Goal: Information Seeking & Learning: Learn about a topic

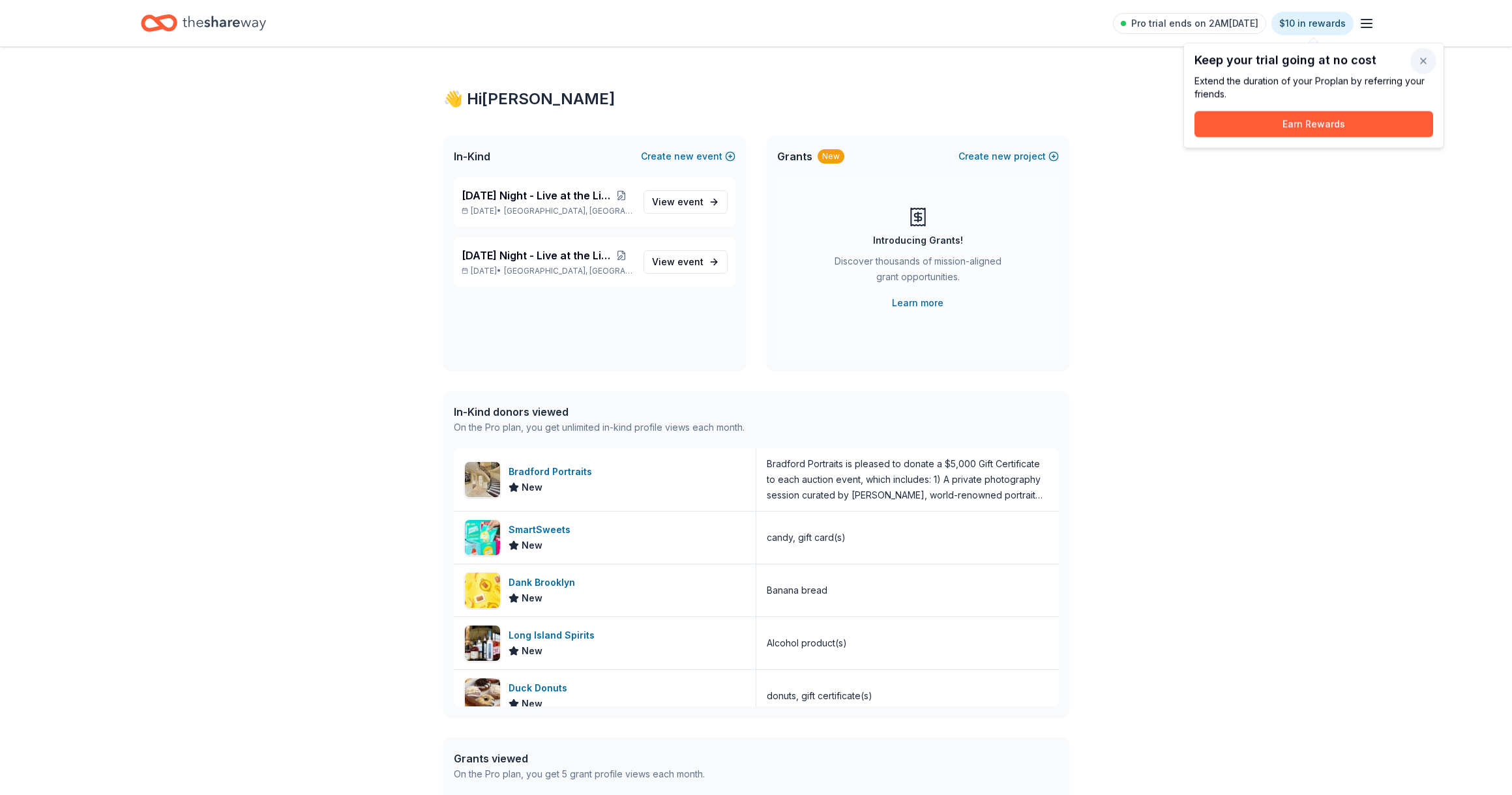
click at [1424, 59] on button "button" at bounding box center [1423, 61] width 26 height 26
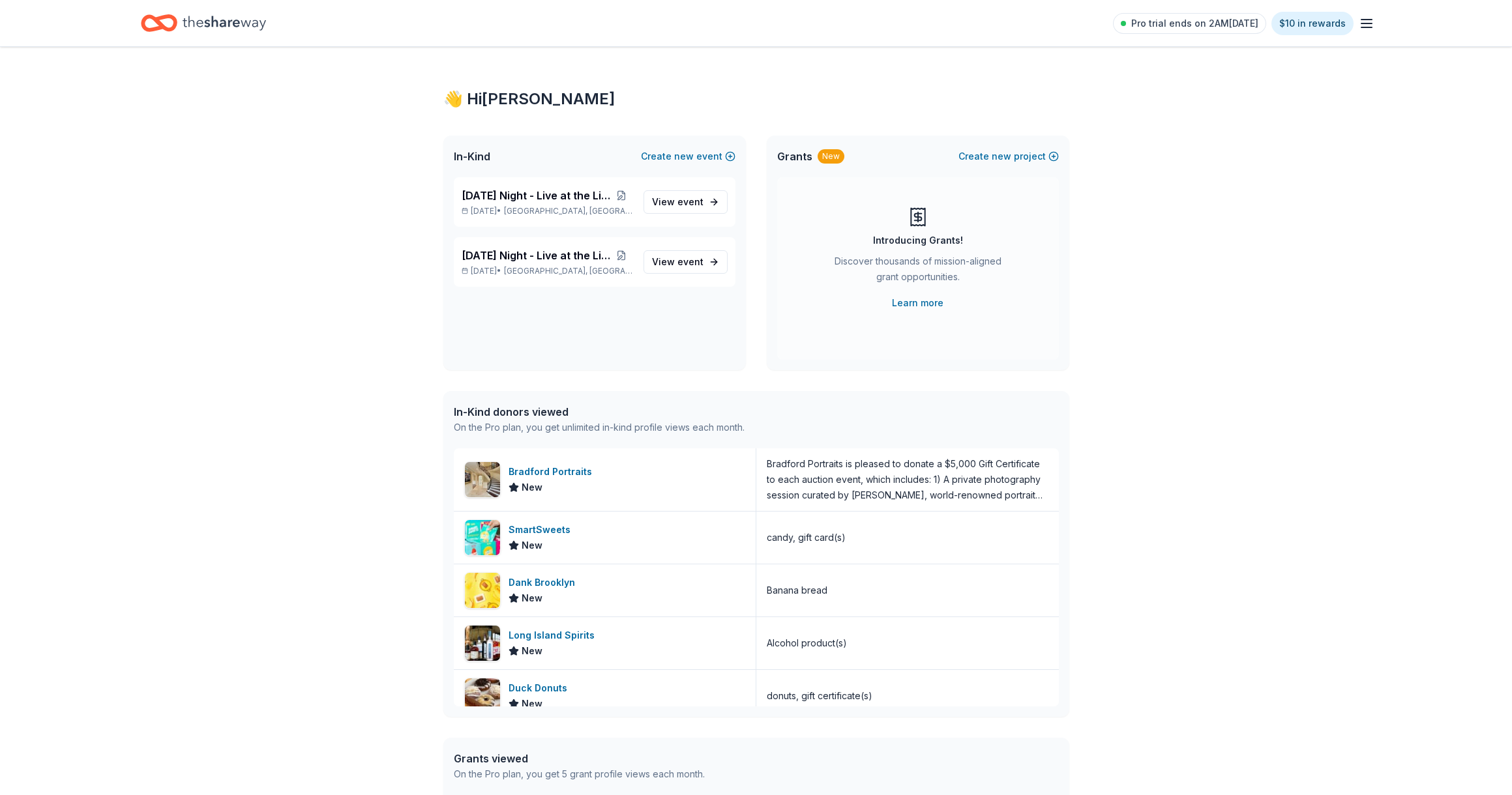
click at [1367, 28] on icon "button" at bounding box center [1367, 24] width 16 height 16
click at [1219, 169] on span "Billing Pro" at bounding box center [1219, 163] width 59 height 16
click at [894, 546] on div "candy, gift card(s)" at bounding box center [907, 538] width 303 height 52
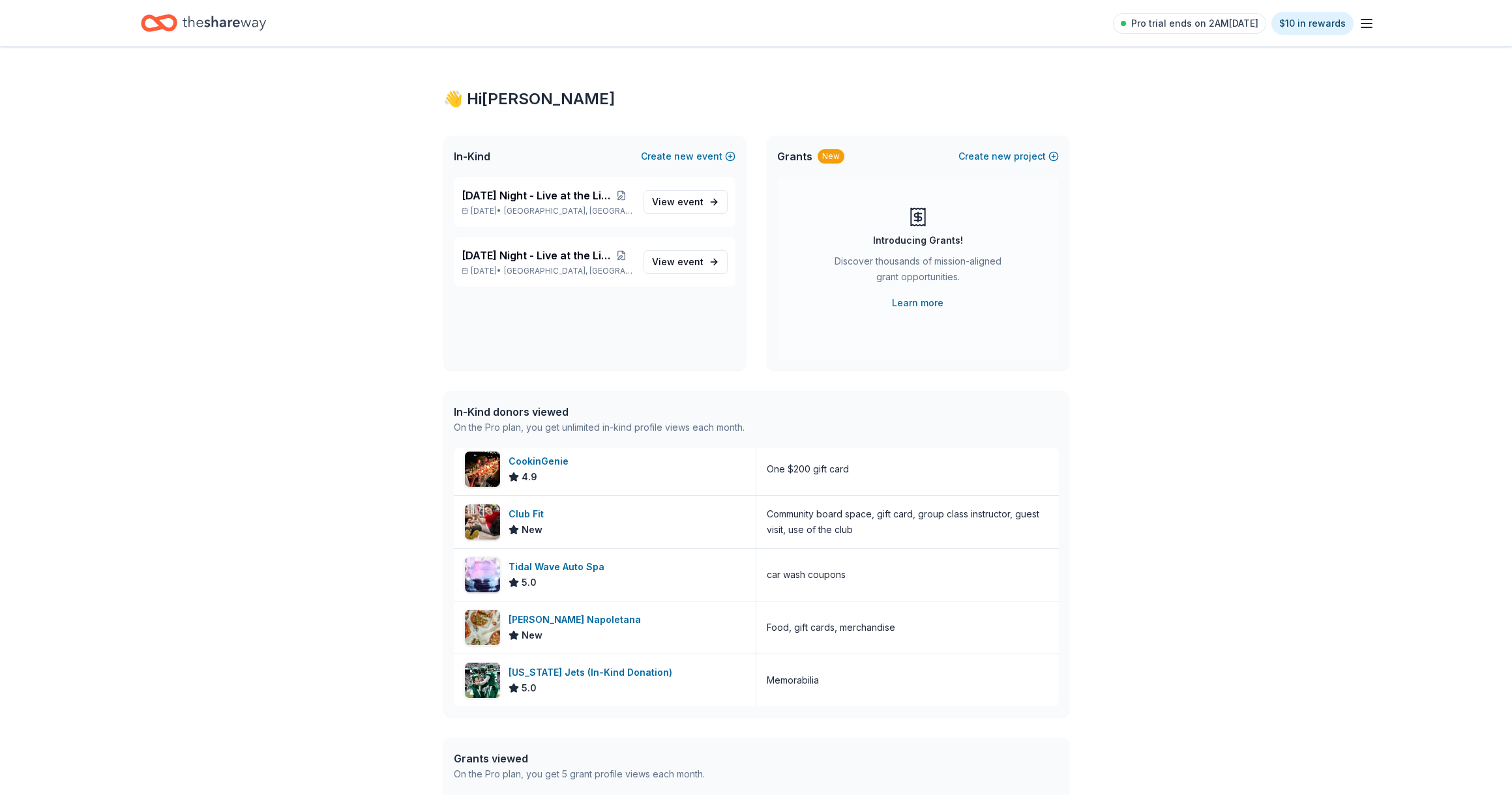
click at [1367, 28] on line "button" at bounding box center [1366, 28] width 10 height 0
click at [1217, 144] on link "Pricing" at bounding box center [1206, 142] width 34 height 13
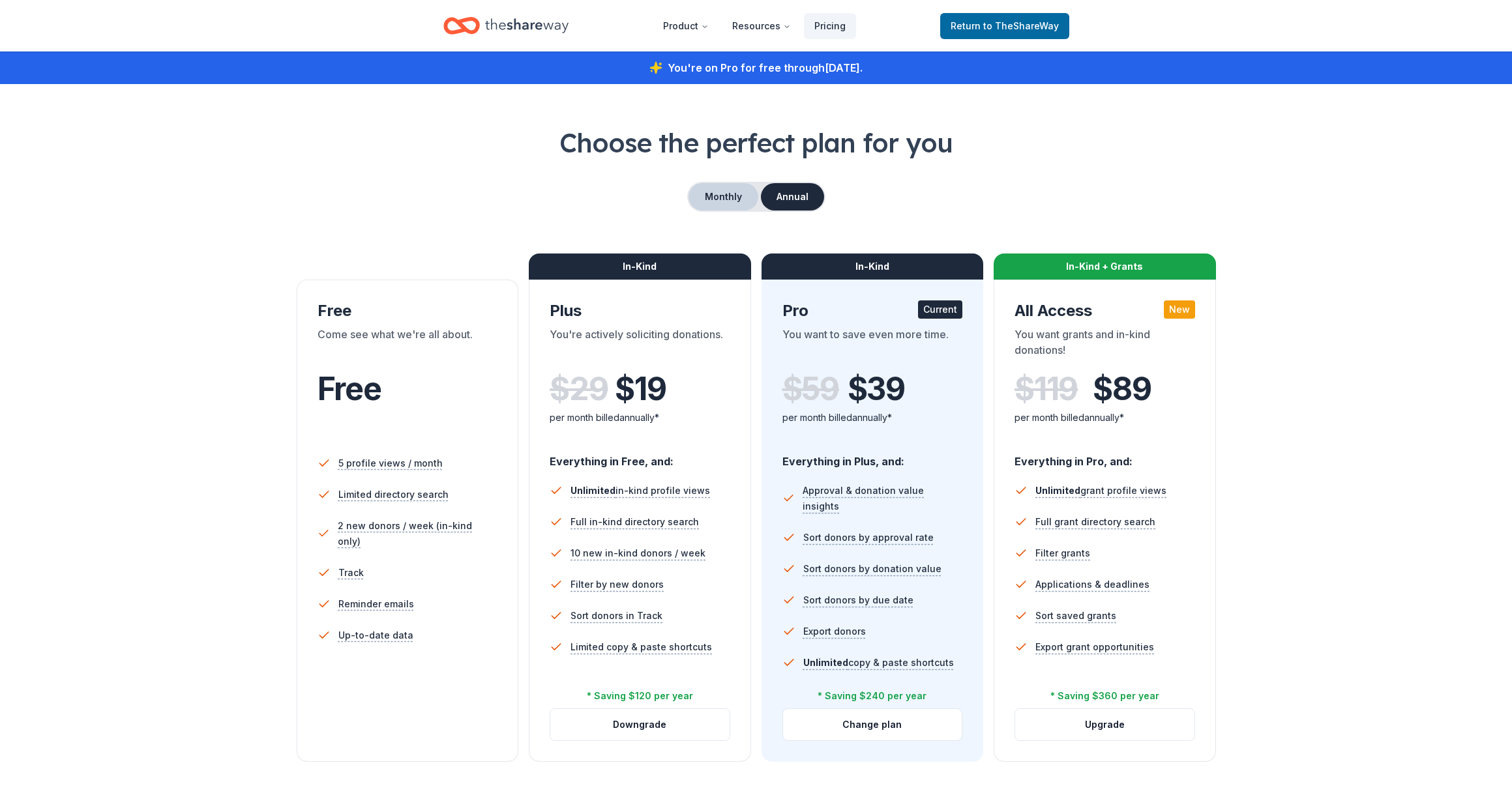
click at [721, 192] on button "Monthly" at bounding box center [723, 197] width 70 height 28
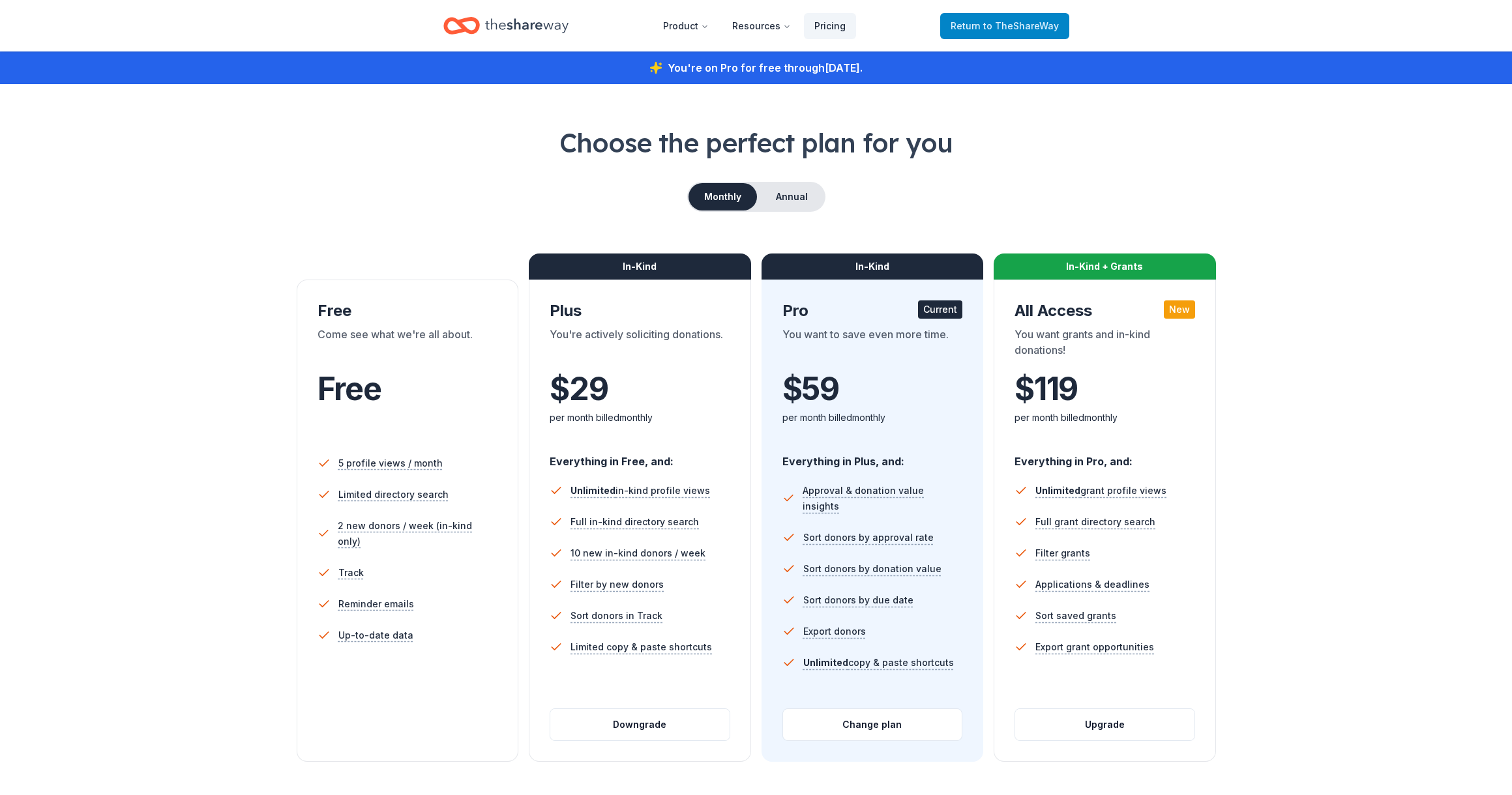
click at [1020, 18] on span "Return to TheShareWay" at bounding box center [1004, 26] width 108 height 16
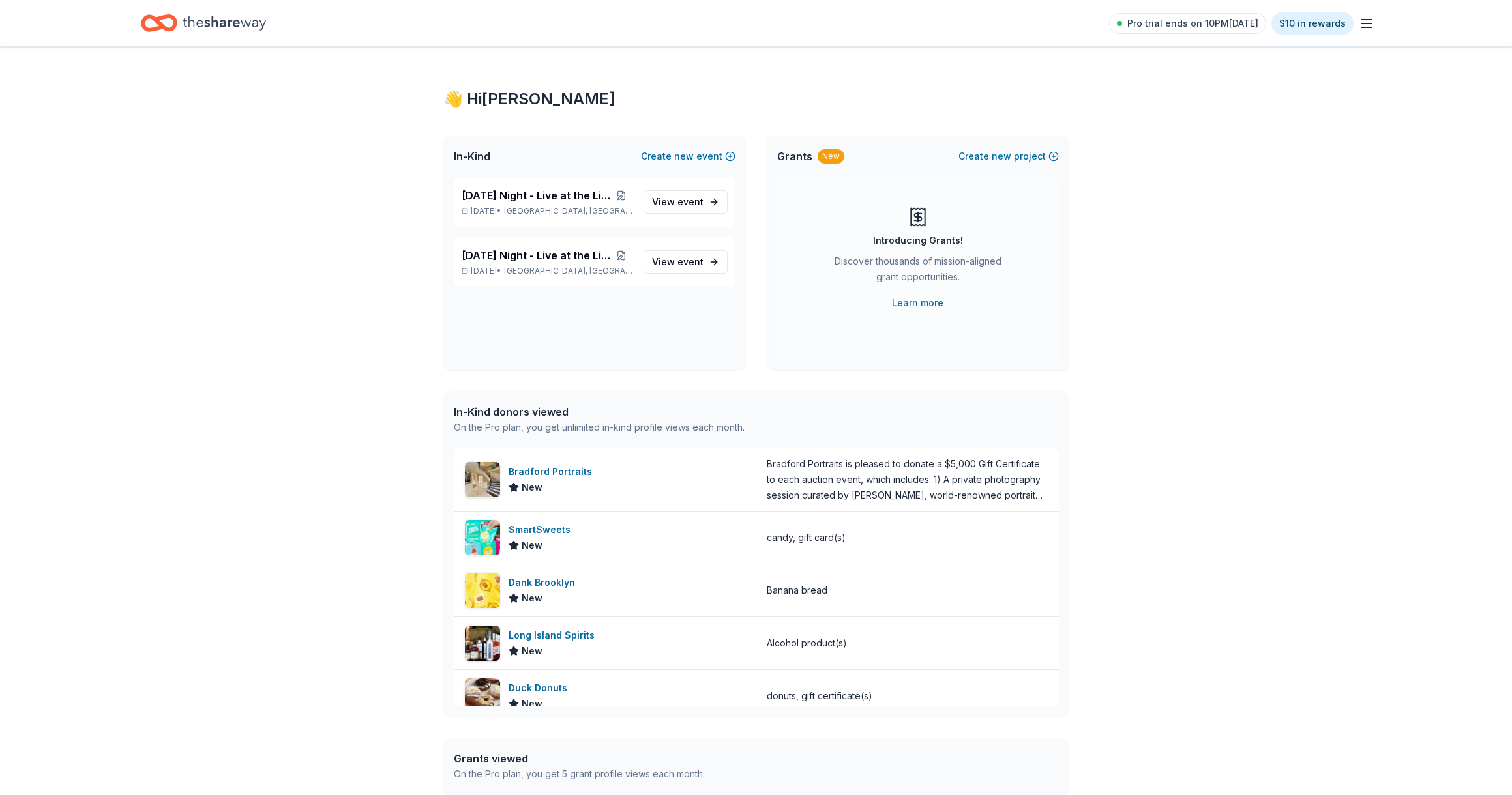
click at [1373, 24] on icon "button" at bounding box center [1367, 24] width 16 height 16
click at [1217, 161] on span "Billing Pro" at bounding box center [1219, 163] width 59 height 16
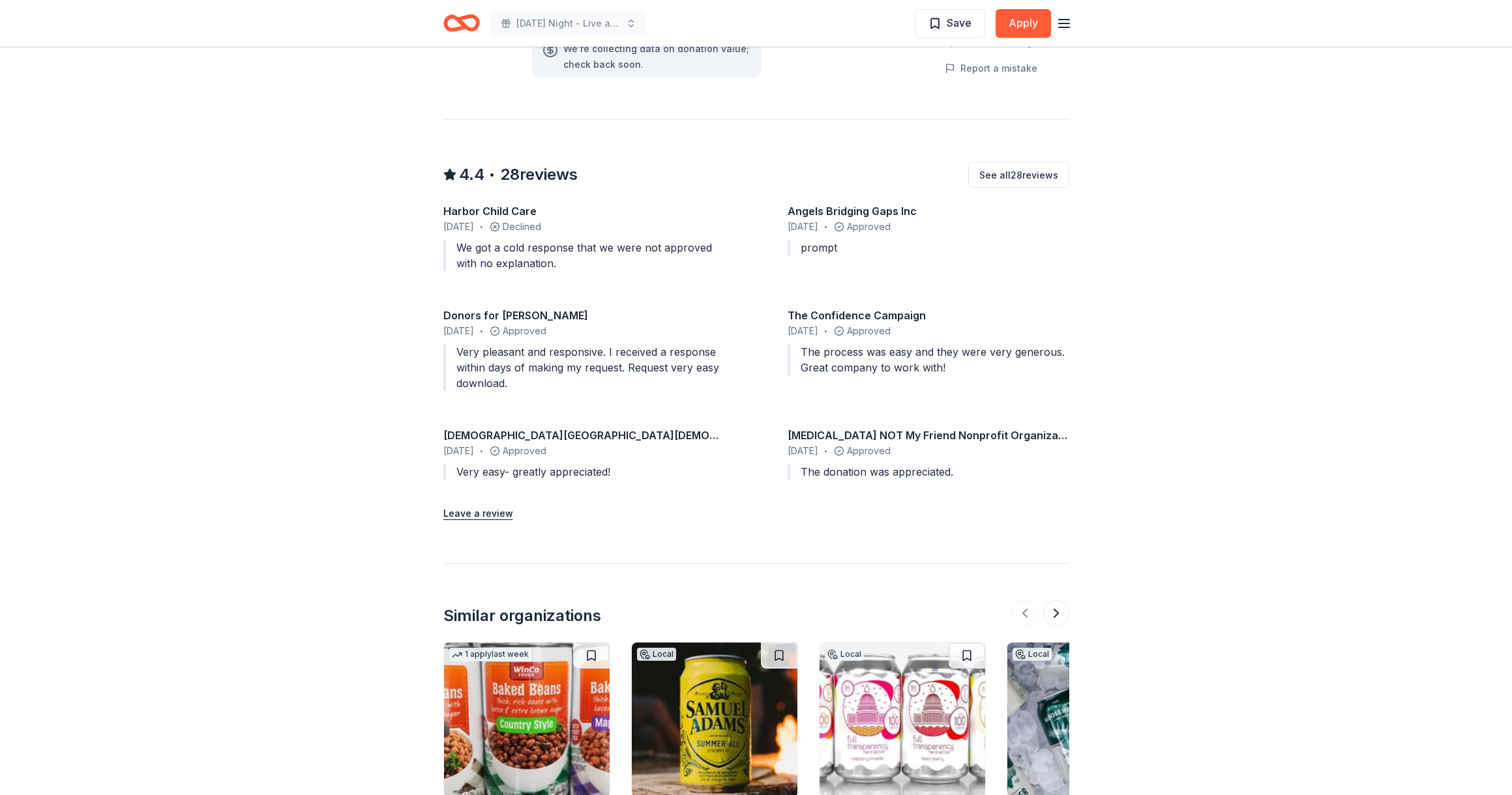
scroll to position [1254, 0]
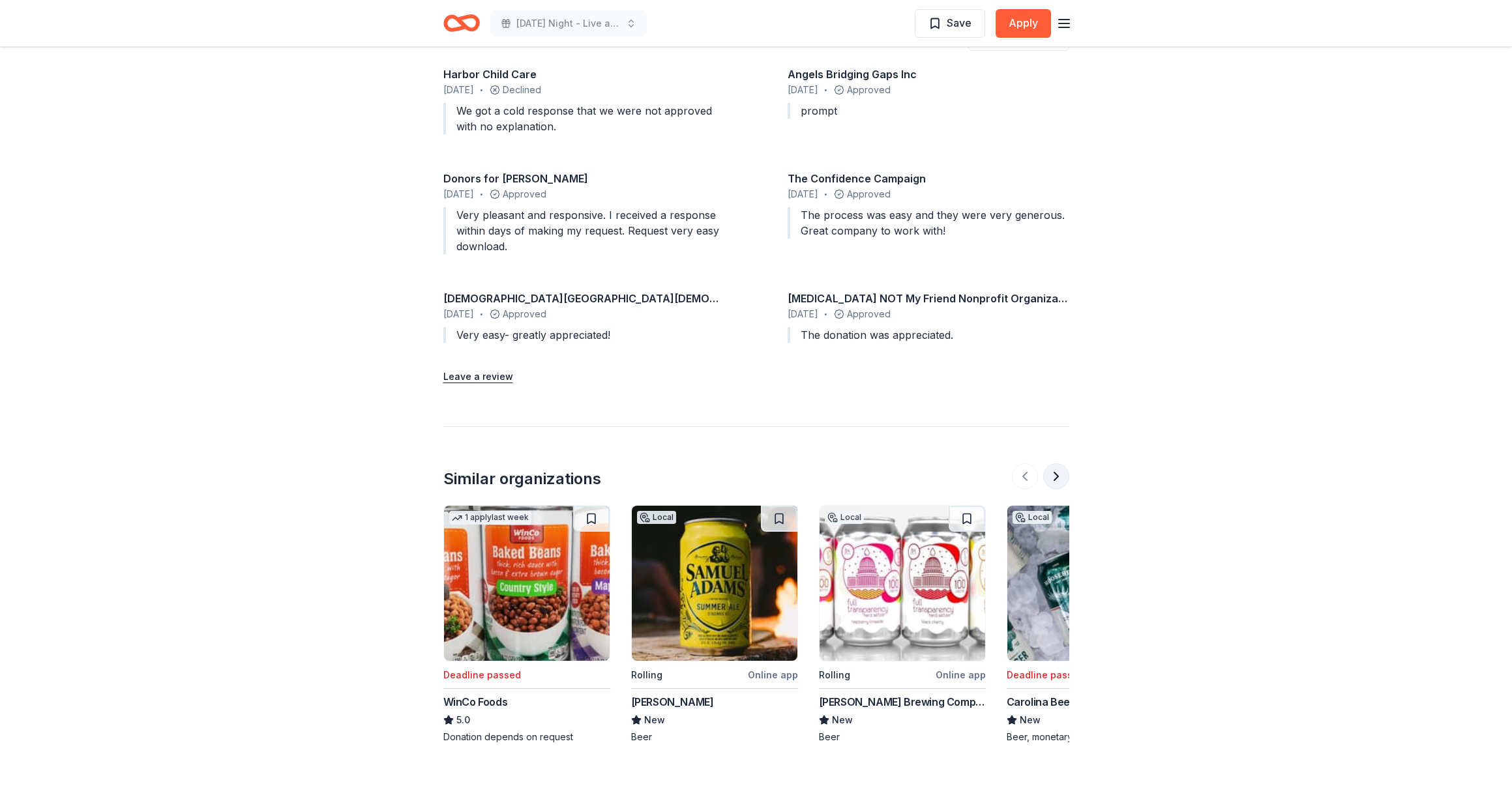
click at [1053, 481] on button at bounding box center [1055, 476] width 26 height 26
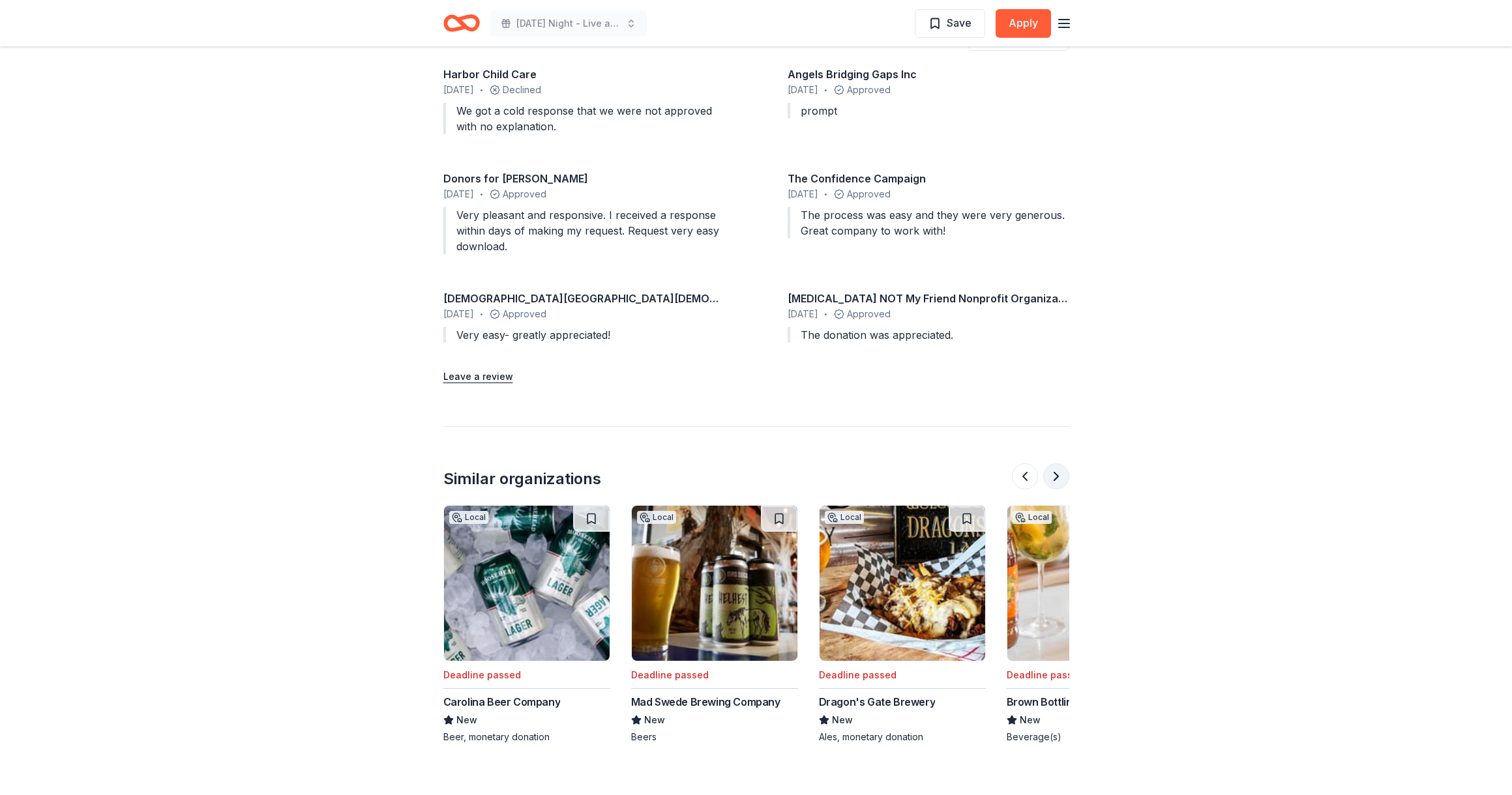
click at [1053, 481] on button at bounding box center [1055, 476] width 26 height 26
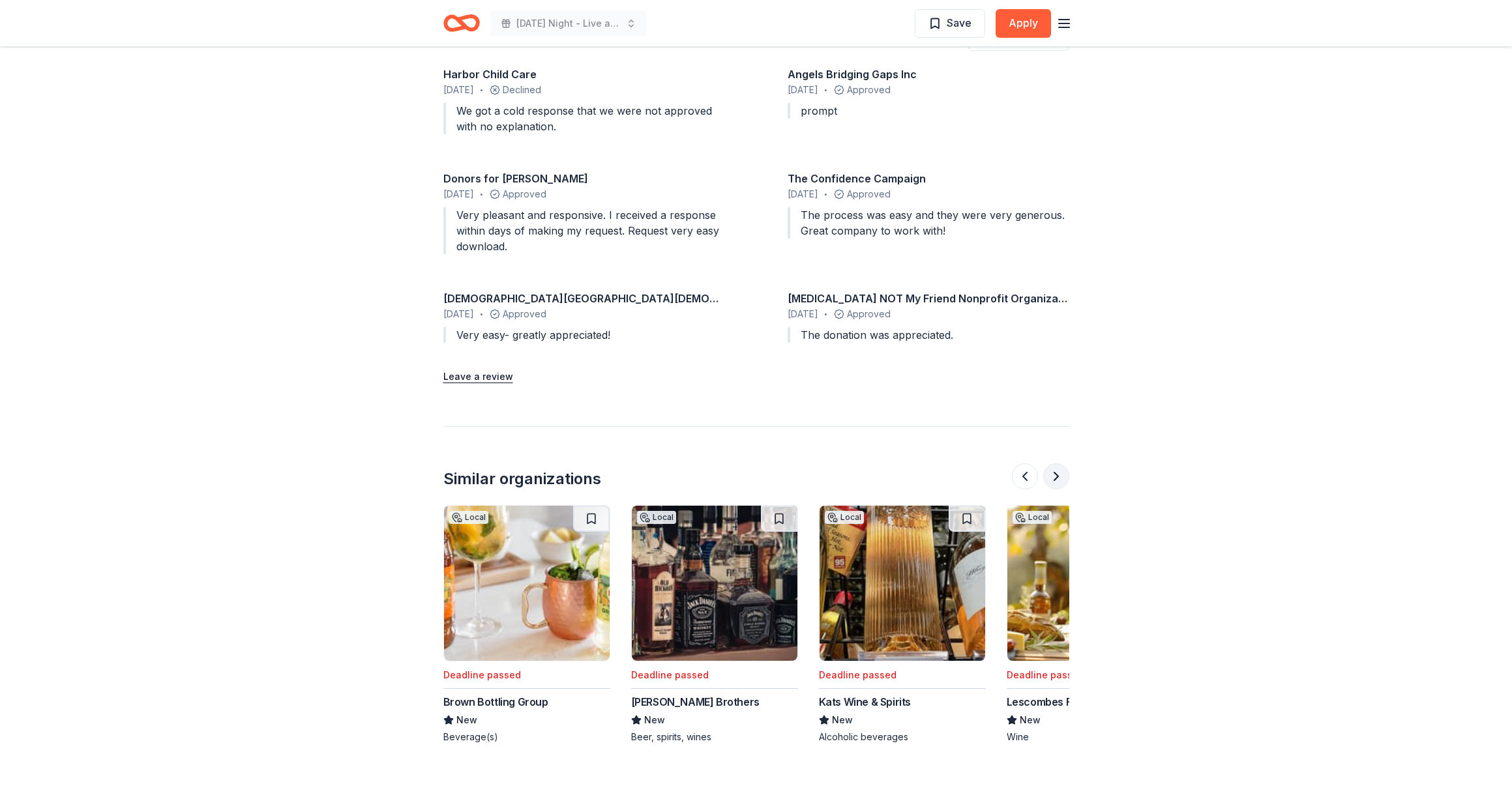
click at [1053, 481] on button at bounding box center [1055, 476] width 26 height 26
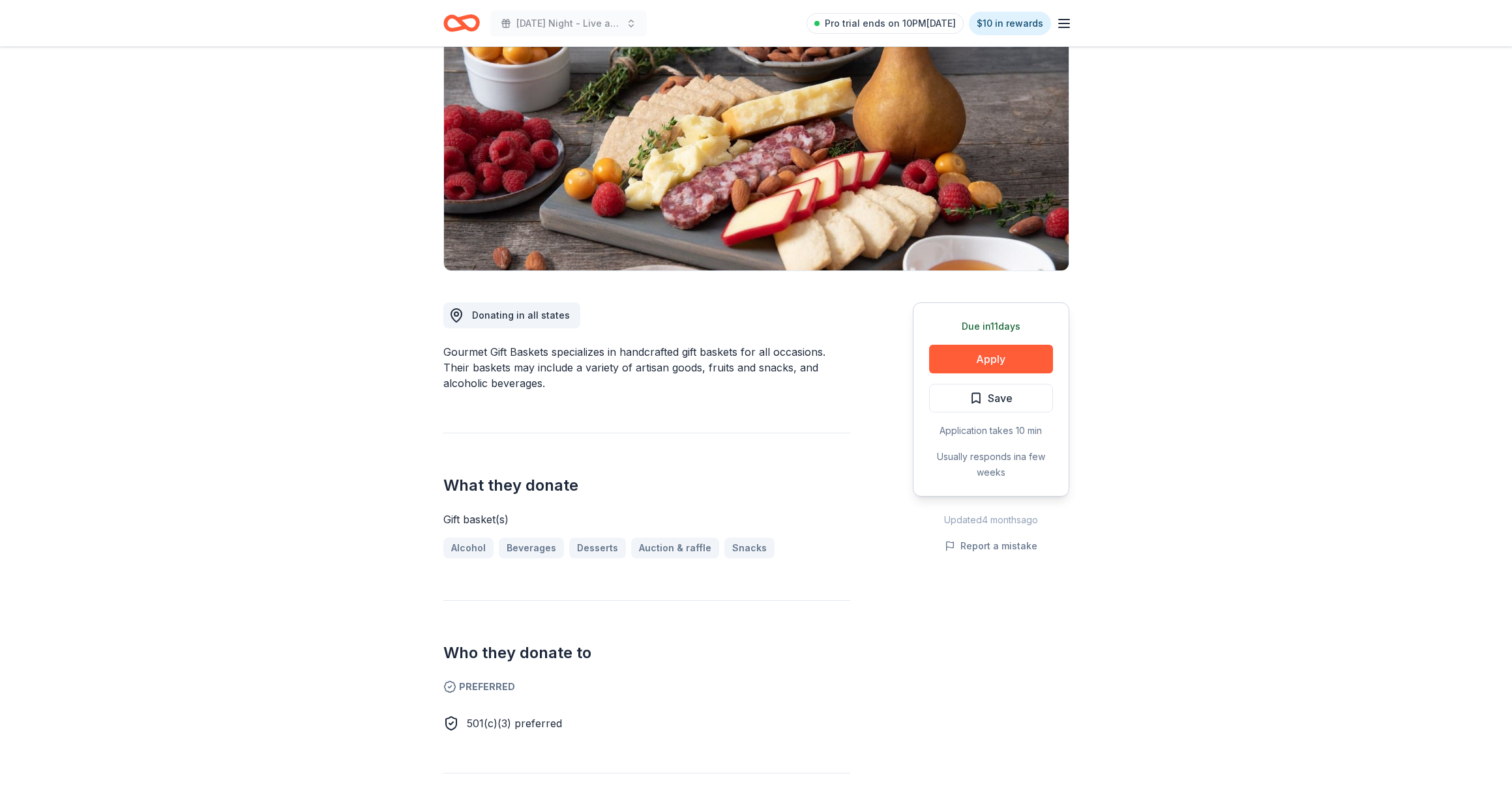
scroll to position [0, 0]
